Goal: Register for event/course

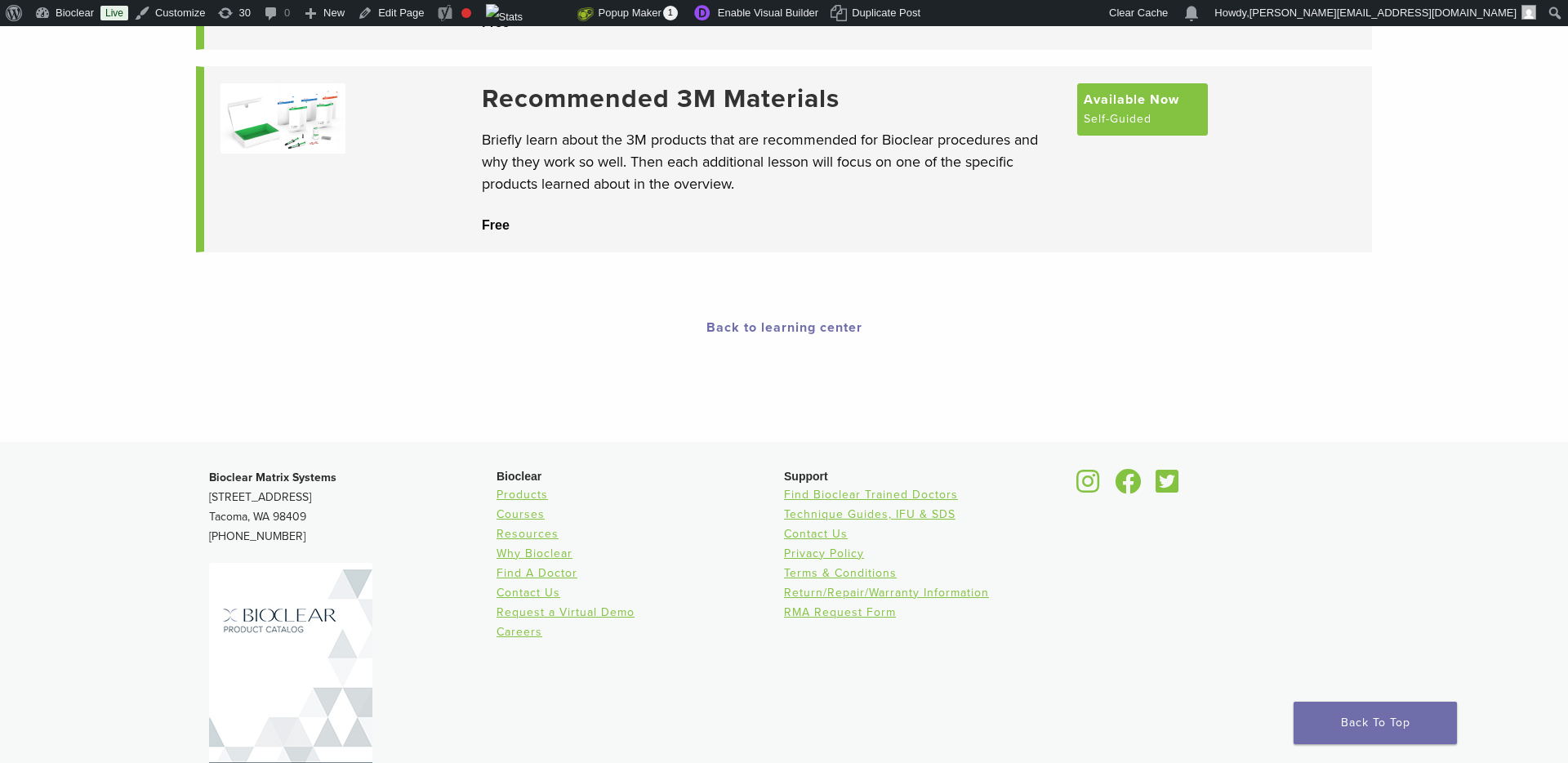
scroll to position [325, 0]
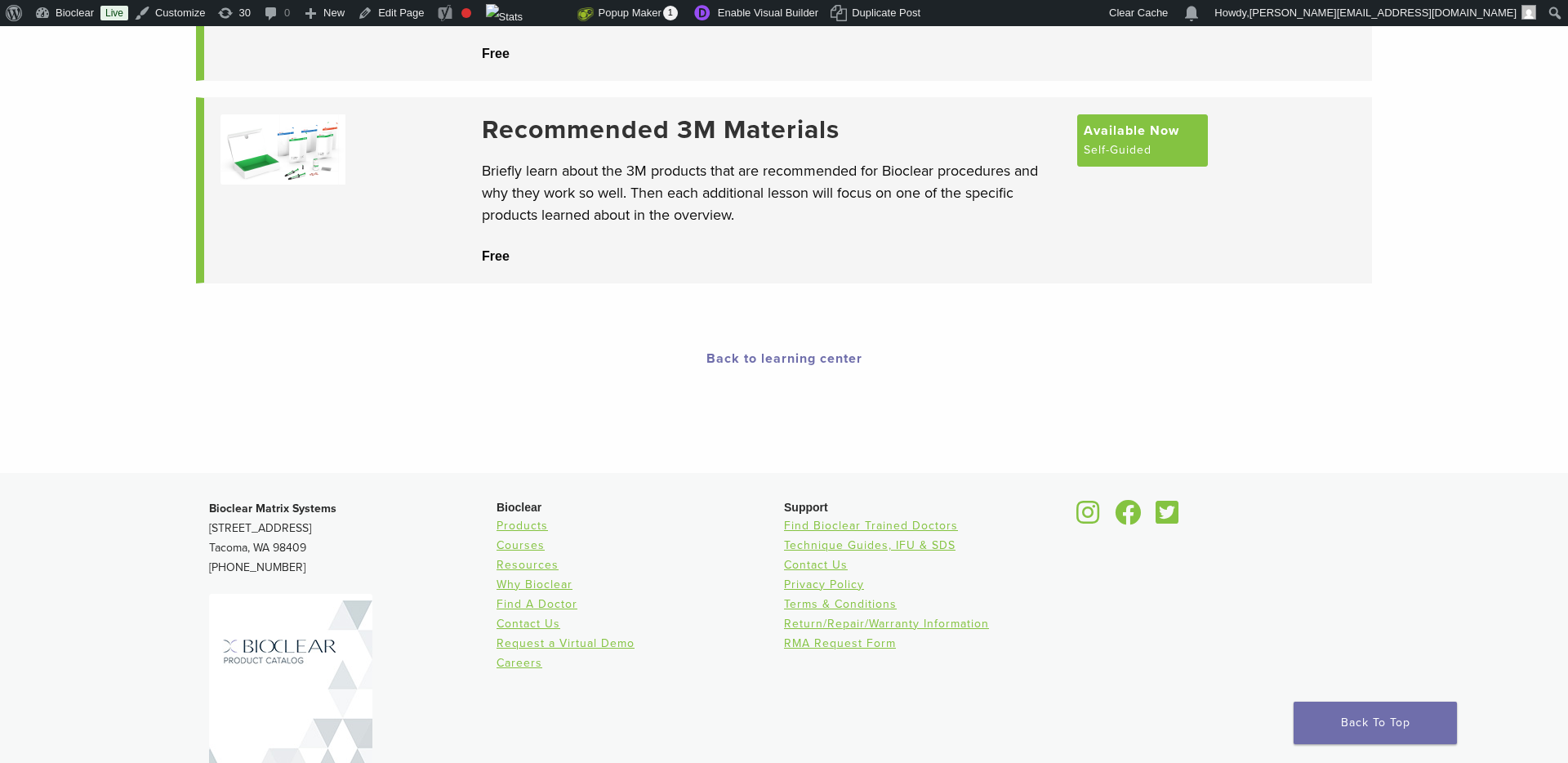
click at [738, 362] on link "Back to learning center" at bounding box center [784, 359] width 156 height 17
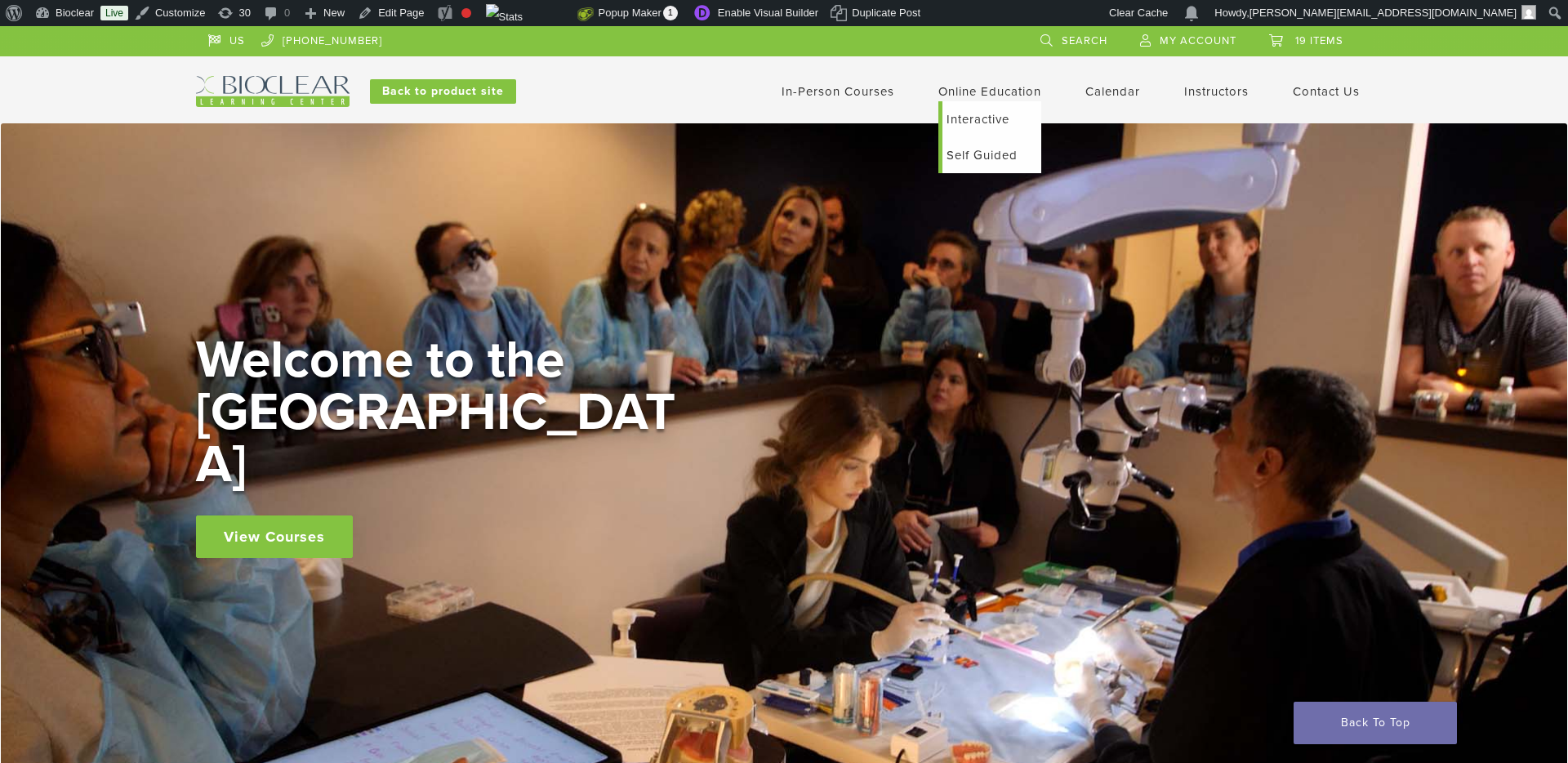
click at [968, 90] on link "Online Education" at bounding box center [990, 91] width 103 height 15
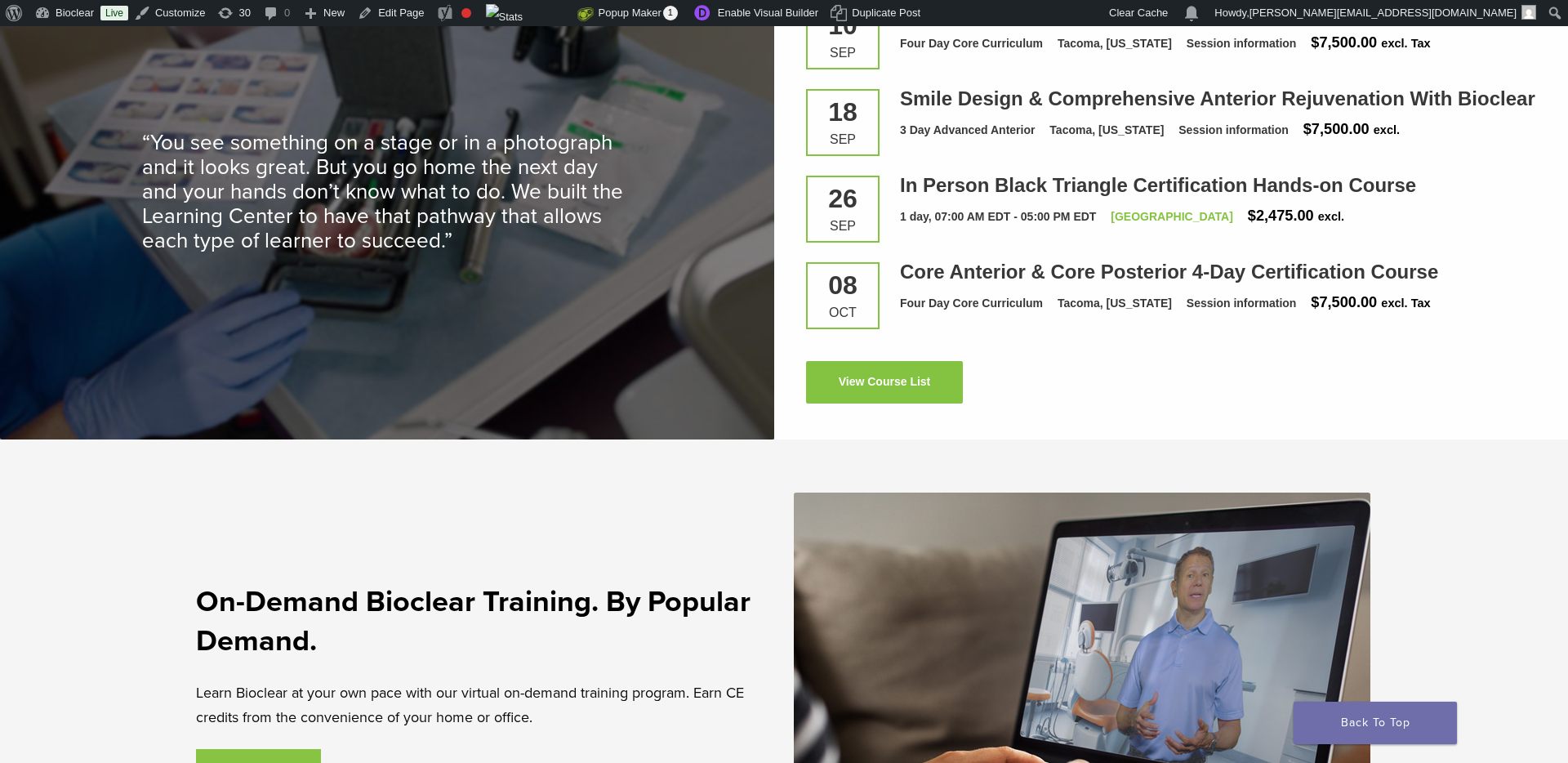
scroll to position [2466, 0]
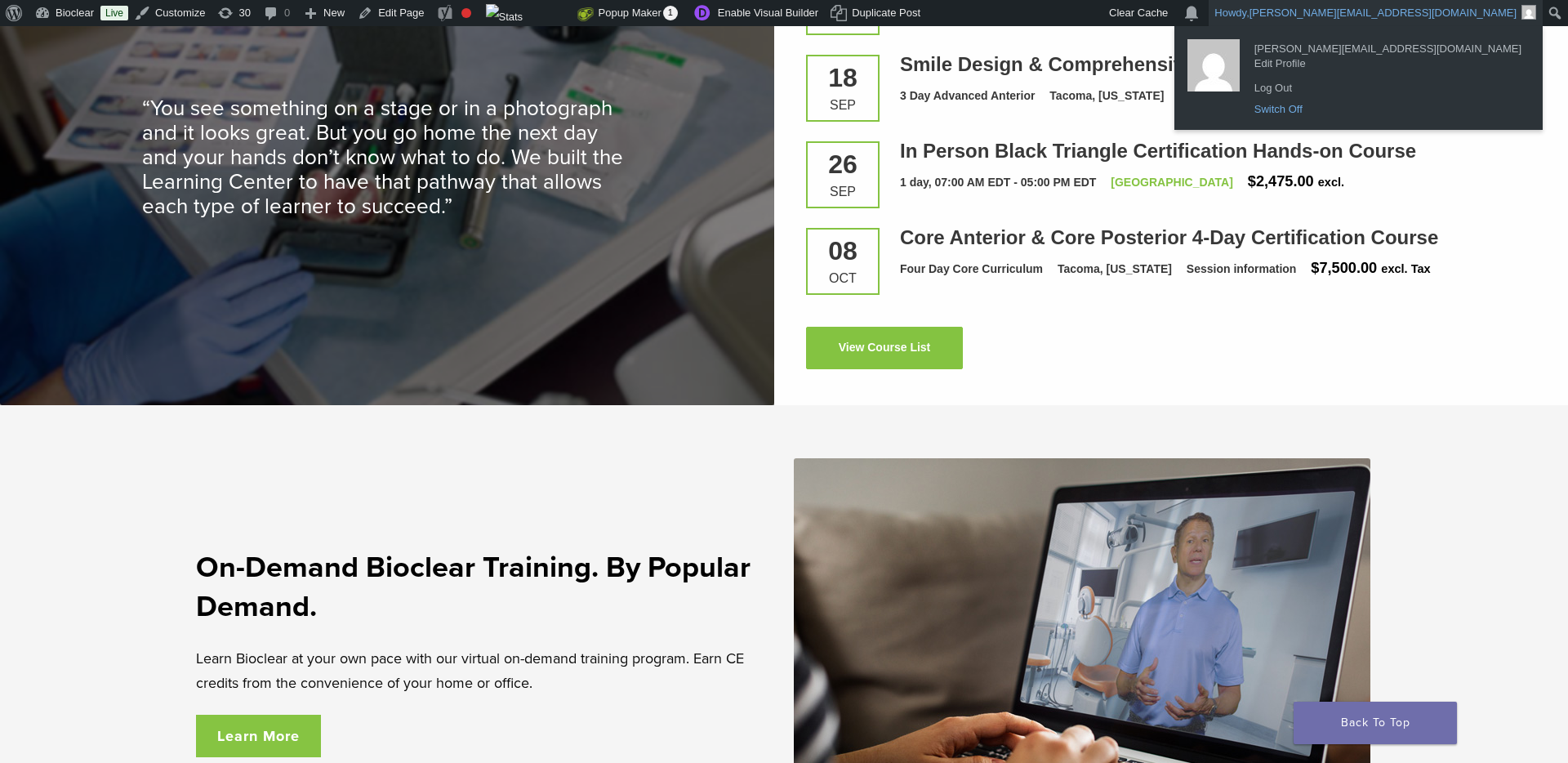
click at [1401, 112] on link "Switch Off" at bounding box center [1388, 109] width 284 height 22
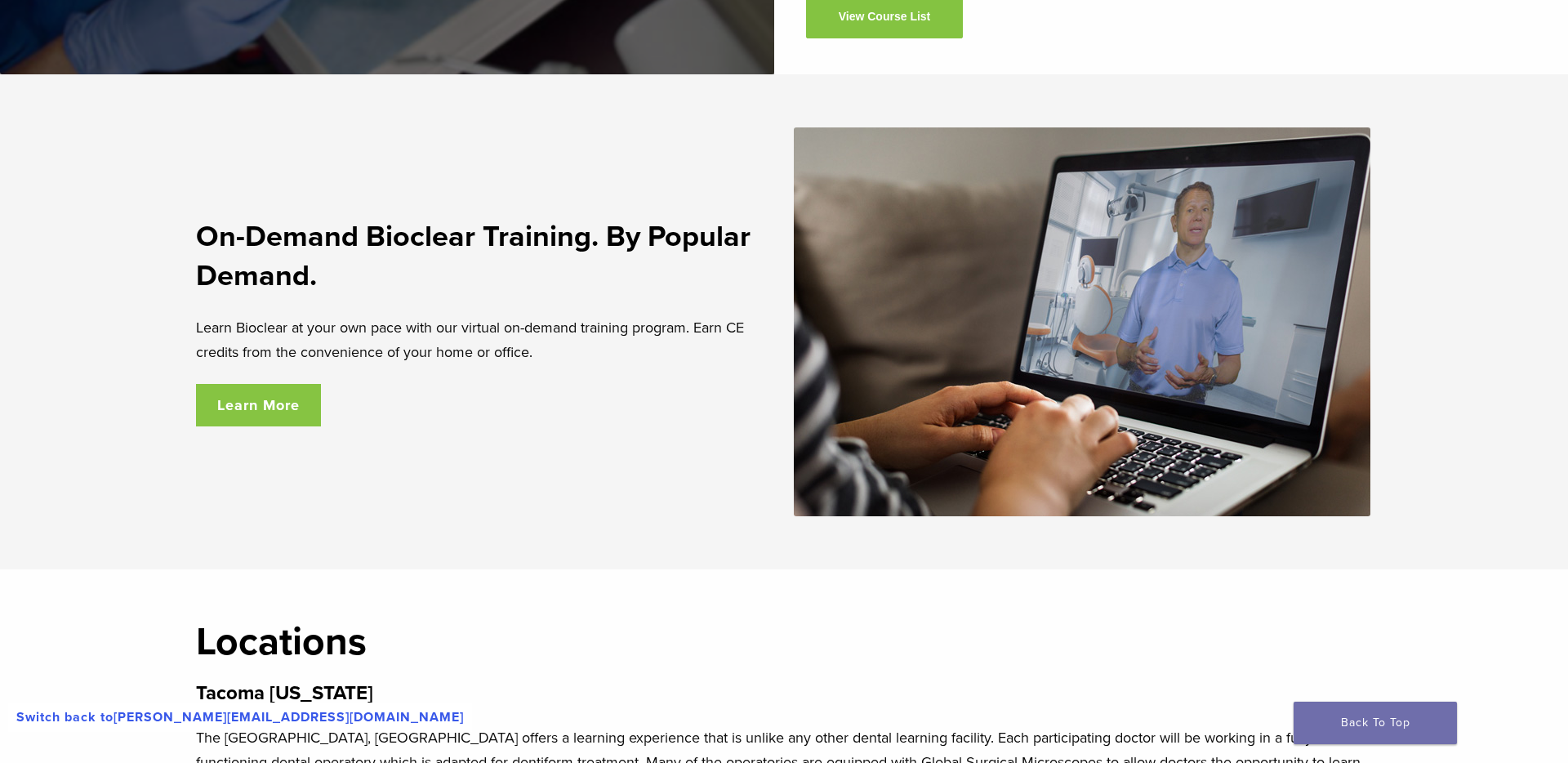
scroll to position [2752, 0]
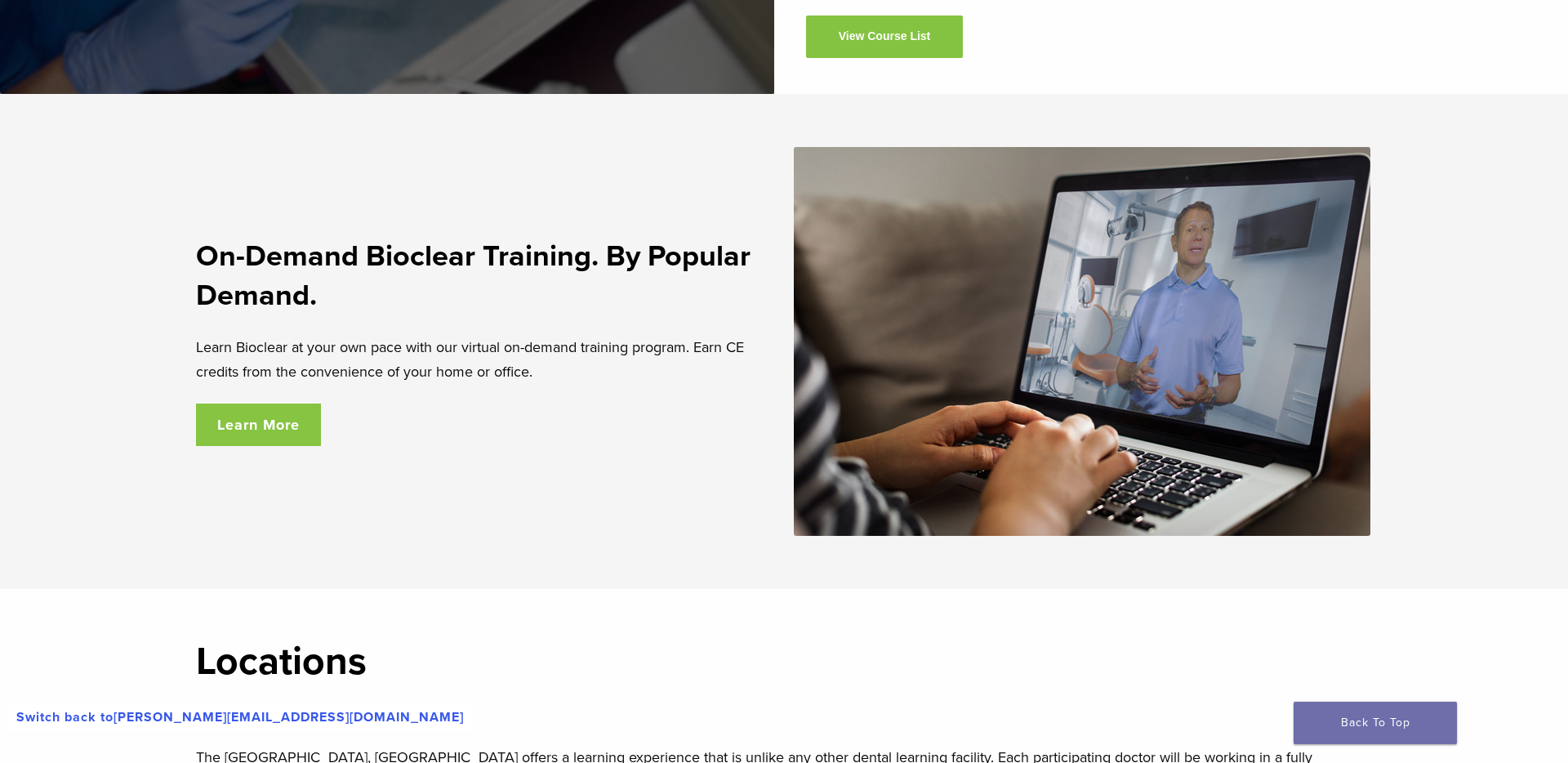
click at [371, 505] on div "On-Demand Bioclear Training. By Popular Demand. Learn Bioclear at your own pace…" at bounding box center [784, 341] width 1176 height 389
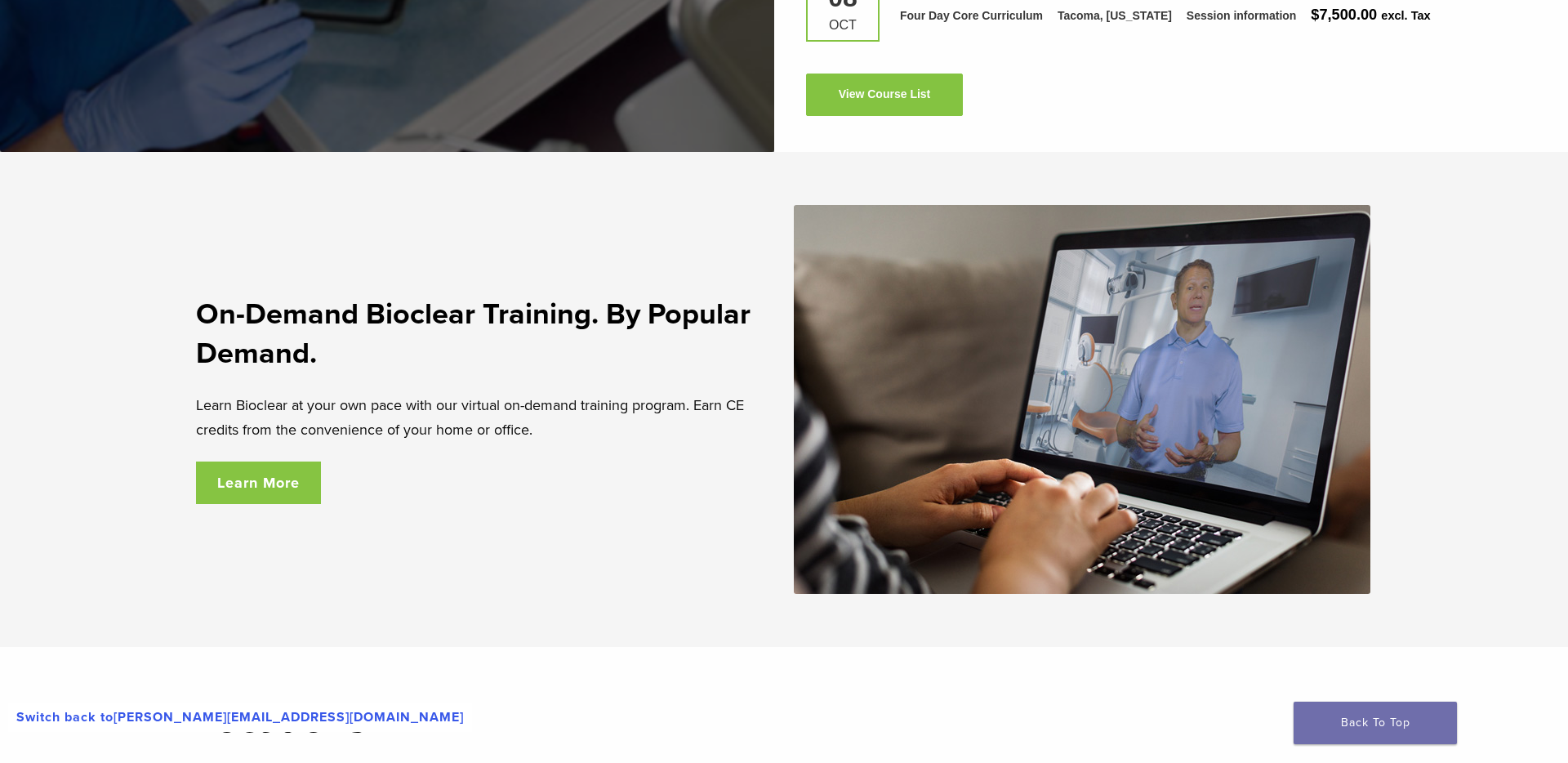
scroll to position [2688, 0]
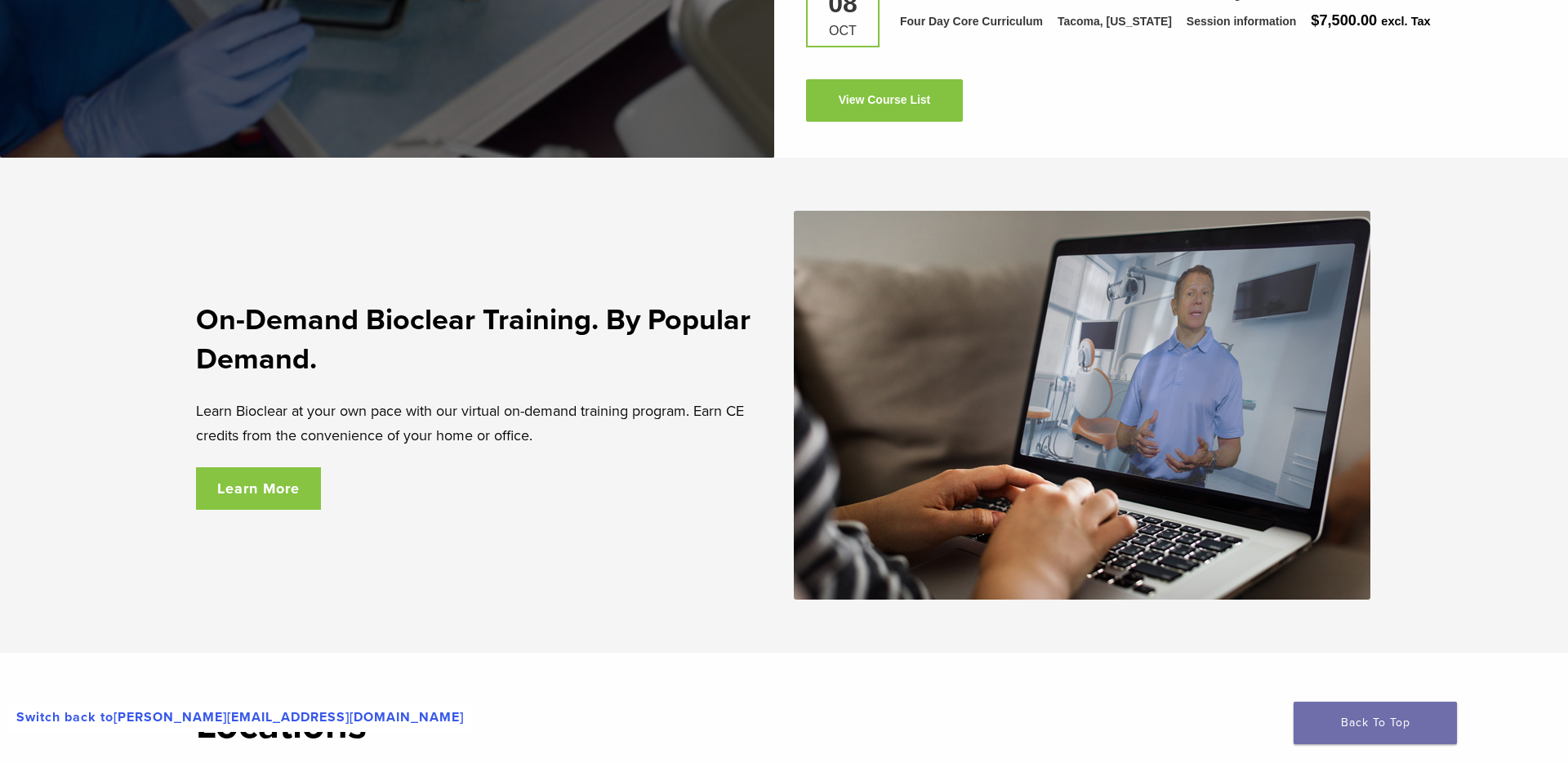
click at [282, 483] on link "Learn More" at bounding box center [258, 488] width 125 height 42
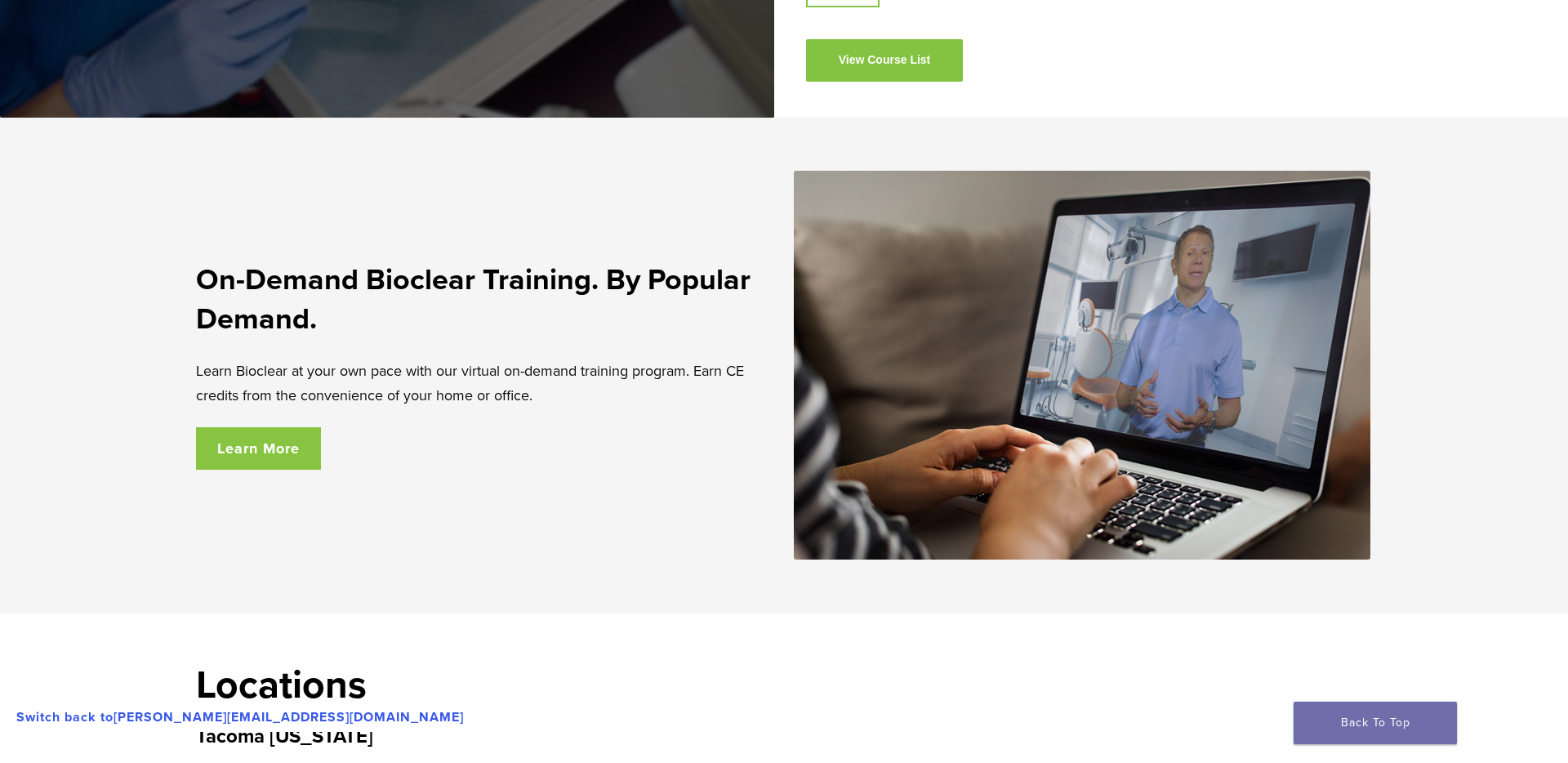
scroll to position [2734, 0]
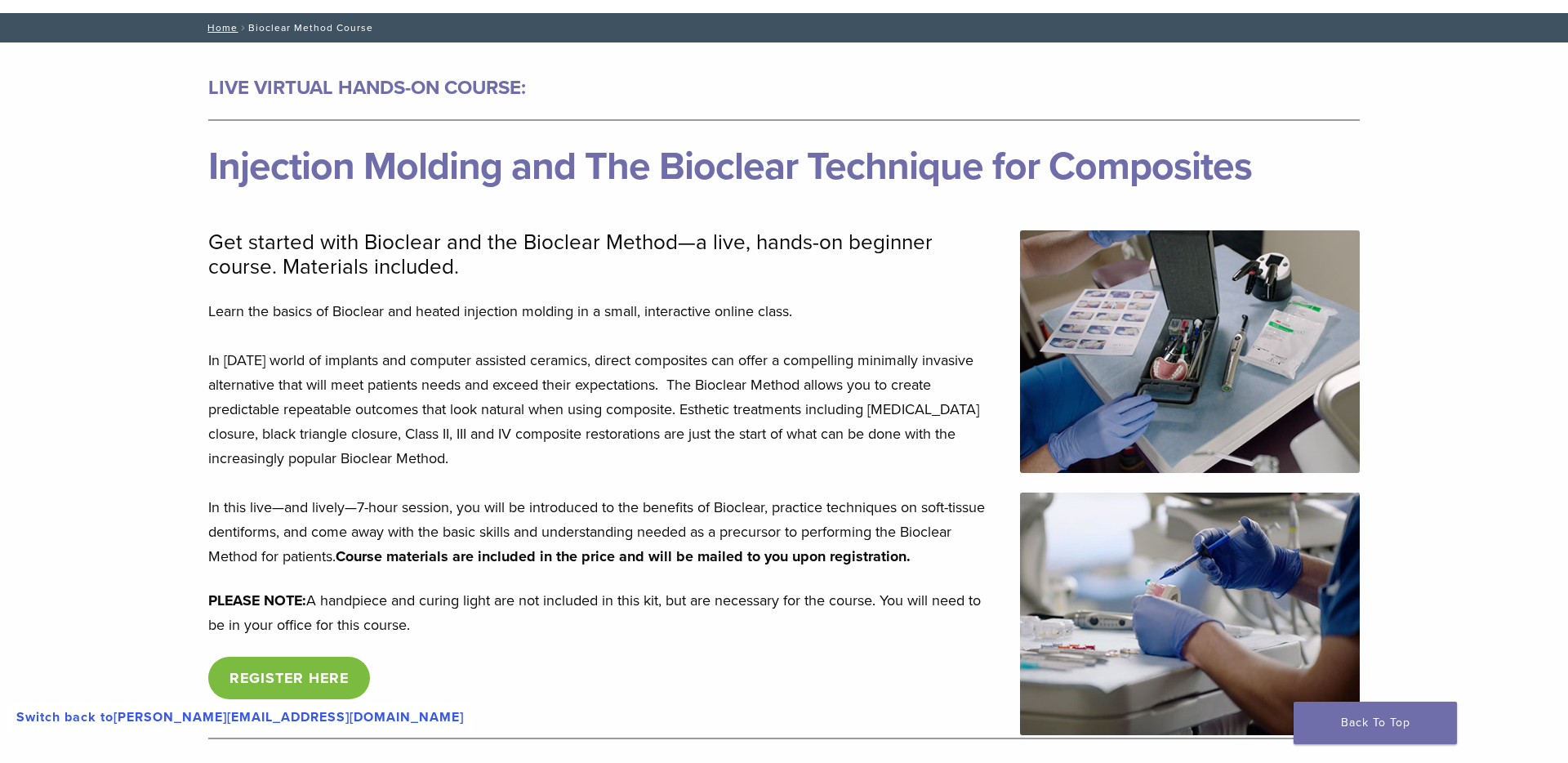
scroll to position [119, 0]
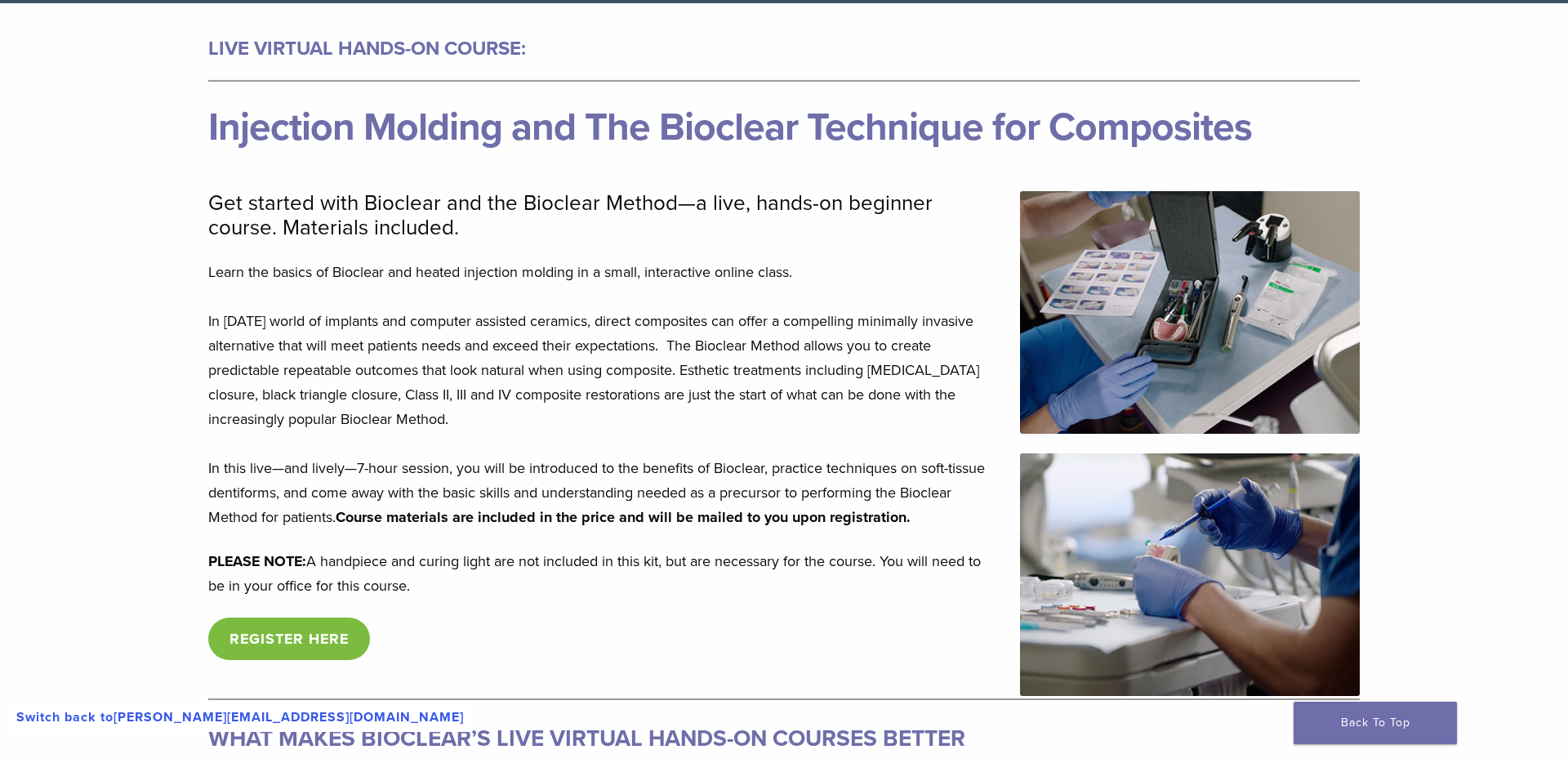
click at [325, 638] on link "REGISTER HERE" at bounding box center [289, 639] width 162 height 42
